Goal: Task Accomplishment & Management: Manage account settings

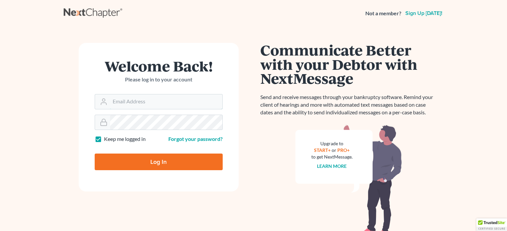
type input "[EMAIL_ADDRESS][DOMAIN_NAME]"
click at [162, 161] on input "Log In" at bounding box center [159, 162] width 128 height 17
type input "Thinking..."
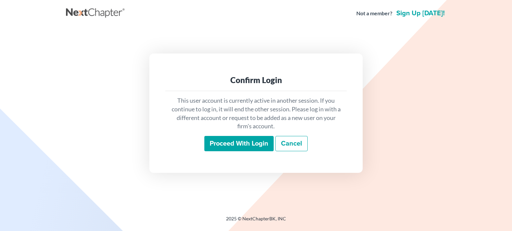
click at [241, 141] on input "Proceed with login" at bounding box center [238, 143] width 69 height 15
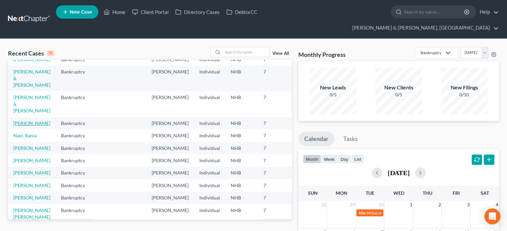
scroll to position [33, 0]
click at [29, 126] on link "[PERSON_NAME]" at bounding box center [31, 123] width 37 height 6
select select "14"
select select "6"
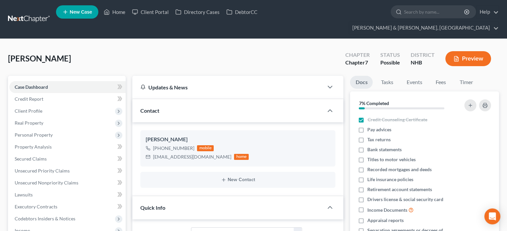
scroll to position [792, 0]
click at [438, 76] on link "Fees" at bounding box center [440, 82] width 21 height 13
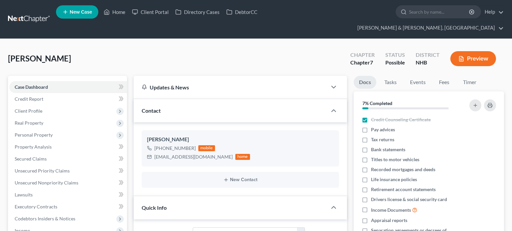
select select "14"
select select "6"
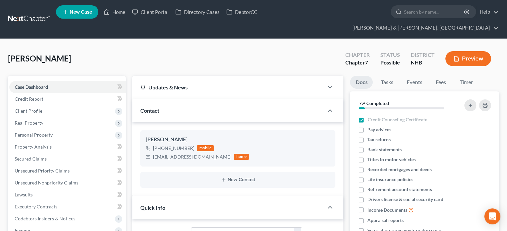
scroll to position [792, 0]
click at [242, 15] on link "DebtorCC" at bounding box center [242, 12] width 38 height 12
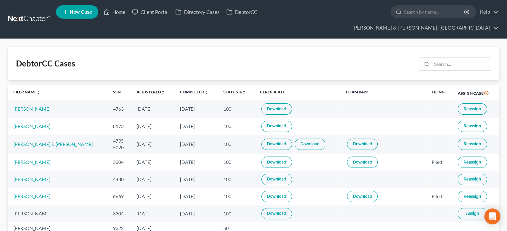
click at [280, 121] on link "Download" at bounding box center [276, 126] width 31 height 11
click at [30, 124] on link "[PERSON_NAME]" at bounding box center [31, 127] width 37 height 6
select select "14"
select select "6"
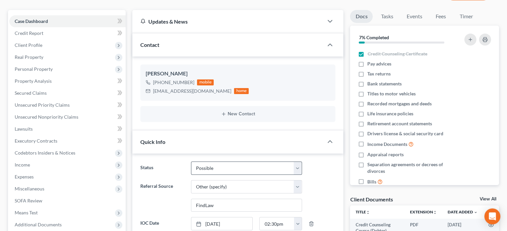
scroll to position [66, 0]
click at [297, 162] on select "Discharged Discharged & Reported Discharge Litigation Dismissal Notice Dismisse…" at bounding box center [246, 168] width 111 height 13
click at [191, 162] on select "Discharged Discharged & Reported Discharge Litigation Dismissal Notice Dismisse…" at bounding box center [246, 168] width 111 height 13
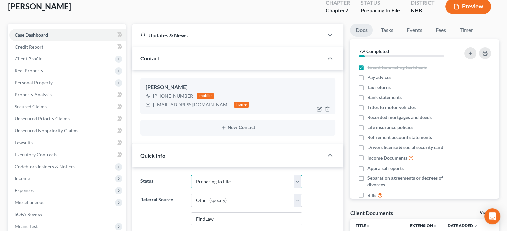
scroll to position [0, 0]
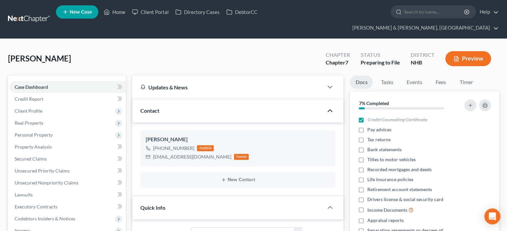
click at [330, 110] on polyline "button" at bounding box center [330, 111] width 4 height 2
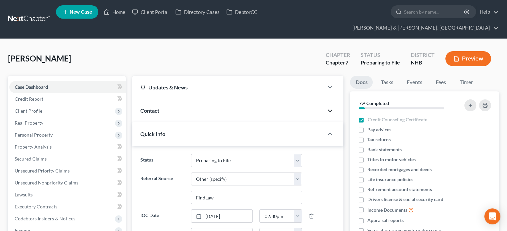
click at [330, 107] on icon "button" at bounding box center [330, 111] width 8 height 8
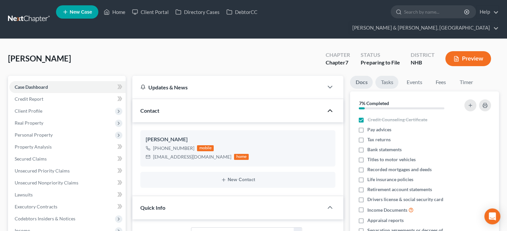
click at [383, 76] on link "Tasks" at bounding box center [386, 82] width 23 height 13
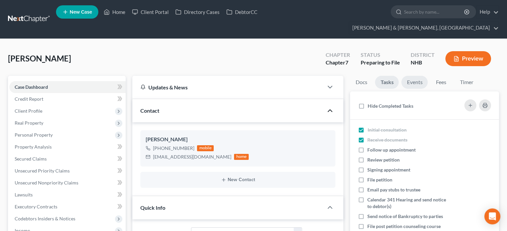
click at [413, 76] on link "Events" at bounding box center [414, 82] width 26 height 13
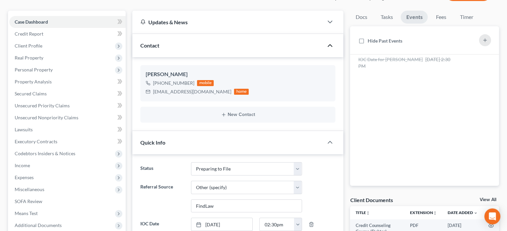
scroll to position [66, 0]
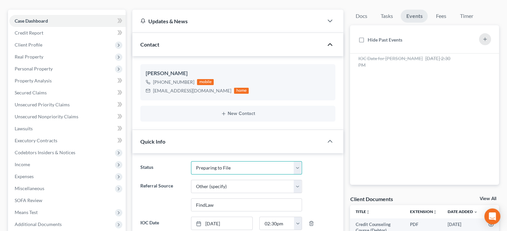
click at [297, 162] on select "Discharged Discharged & Reported Discharge Litigation Dismissal Notice Dismisse…" at bounding box center [246, 168] width 111 height 13
select select "14"
click at [191, 162] on select "Discharged Discharged & Reported Discharge Litigation Dismissal Notice Dismisse…" at bounding box center [246, 168] width 111 height 13
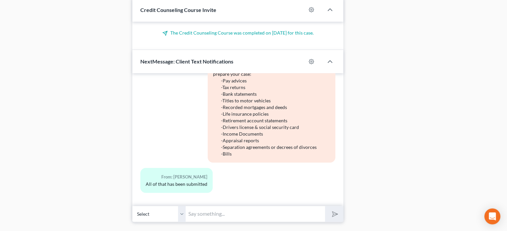
scroll to position [458, 0]
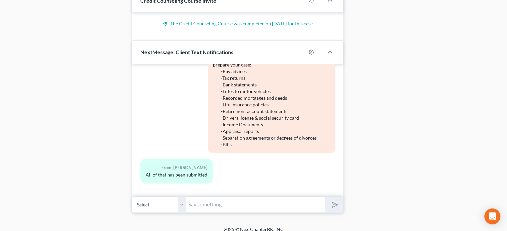
click at [210, 200] on input "text" at bounding box center [254, 205] width 139 height 16
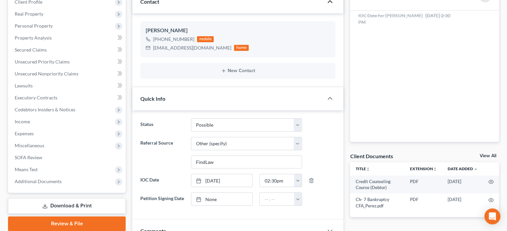
scroll to position [102, 0]
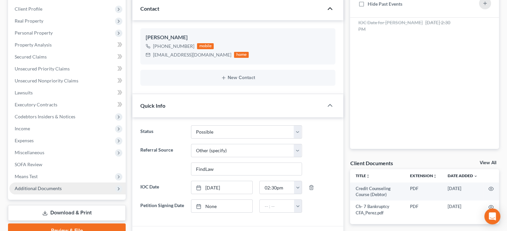
click at [90, 183] on span "Additional Documents" at bounding box center [67, 189] width 116 height 12
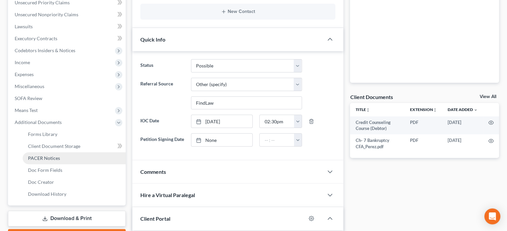
scroll to position [169, 0]
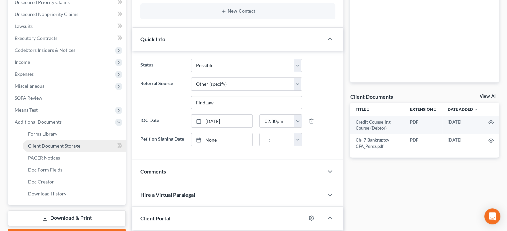
click at [82, 140] on link "Client Document Storage" at bounding box center [74, 146] width 103 height 12
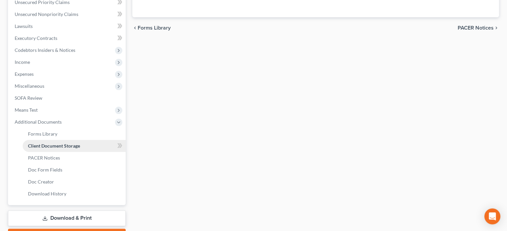
scroll to position [168, 0]
select select "0"
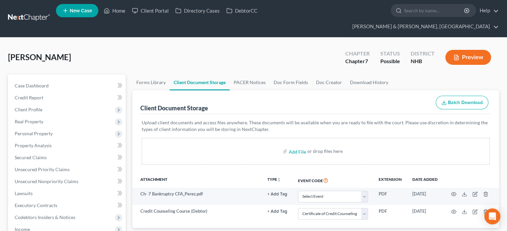
scroll to position [0, 0]
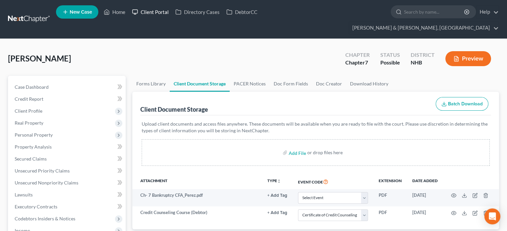
click at [155, 12] on link "Client Portal" at bounding box center [150, 12] width 43 height 12
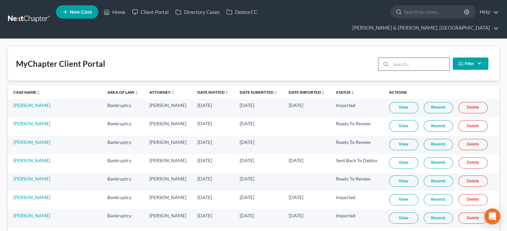
click at [420, 58] on input "search" at bounding box center [419, 64] width 59 height 13
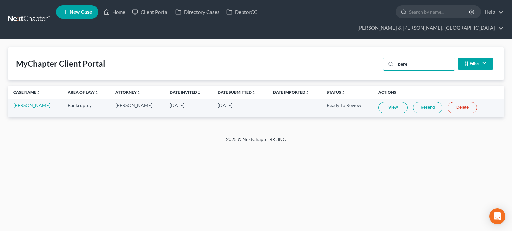
type input "pere"
click at [390, 102] on link "View" at bounding box center [392, 107] width 29 height 11
